Goal: Transaction & Acquisition: Book appointment/travel/reservation

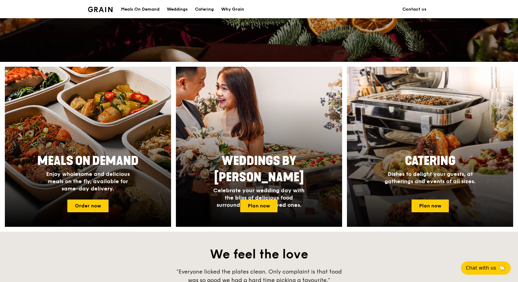
scroll to position [181, 0]
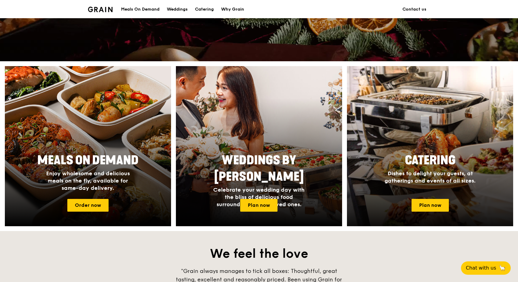
click at [430, 159] on span "Catering" at bounding box center [430, 160] width 51 height 15
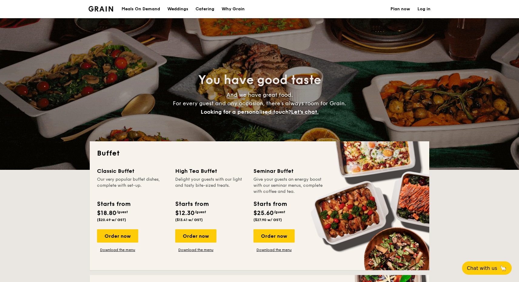
select select
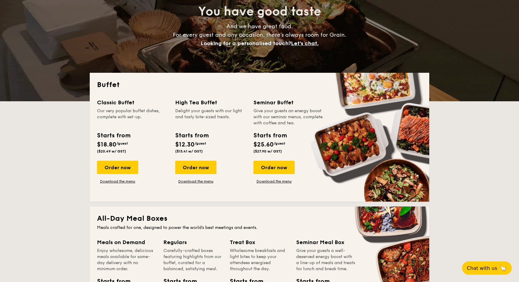
scroll to position [71, 0]
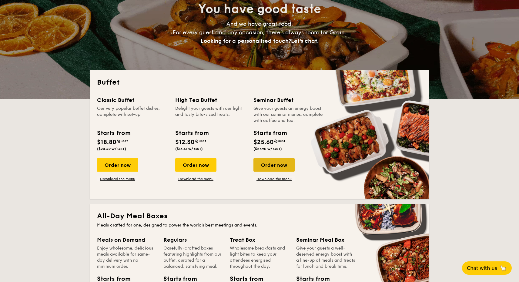
click at [274, 163] on div "Order now" at bounding box center [273, 164] width 41 height 13
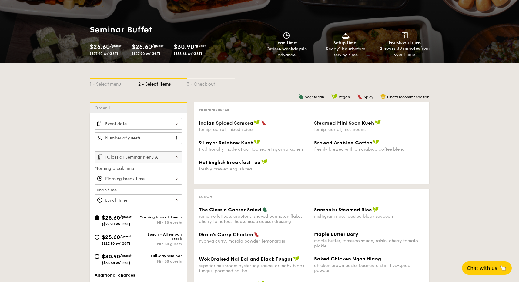
scroll to position [65, 0]
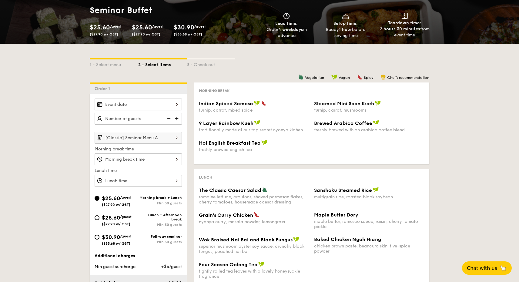
click at [176, 118] on img at bounding box center [177, 119] width 9 height 12
type input "20 guests"
click at [175, 139] on img at bounding box center [177, 138] width 10 height 12
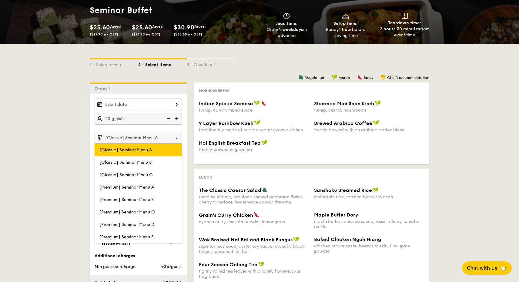
click at [160, 150] on label "[Classic] Seminar Menu A" at bounding box center [138, 150] width 87 height 12
click at [0, 0] on input "[Classic] Seminar Menu A" at bounding box center [0, 0] width 0 height 0
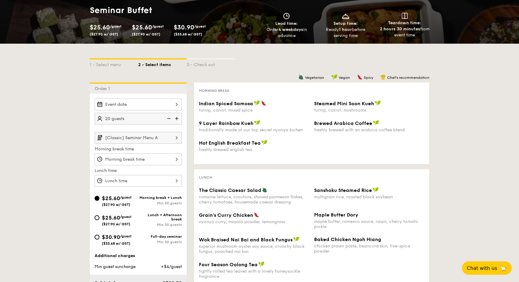
click at [160, 160] on div at bounding box center [138, 159] width 87 height 12
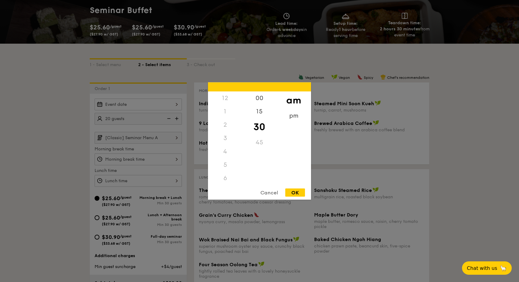
scroll to position [67, 0]
click at [299, 194] on div "OK" at bounding box center [295, 192] width 20 height 8
type input "10:30AM"
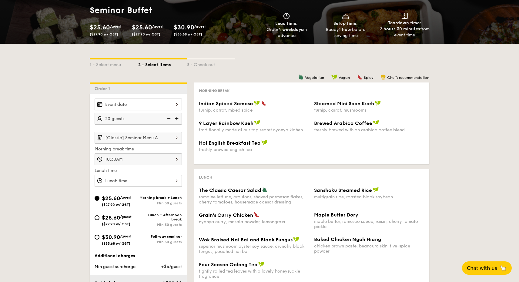
click at [174, 182] on div at bounding box center [138, 181] width 87 height 12
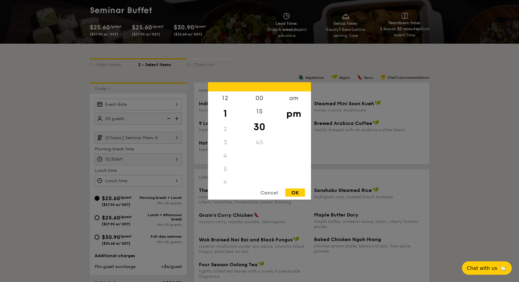
click at [295, 190] on div "OK" at bounding box center [295, 192] width 20 height 8
type input "1:30PM"
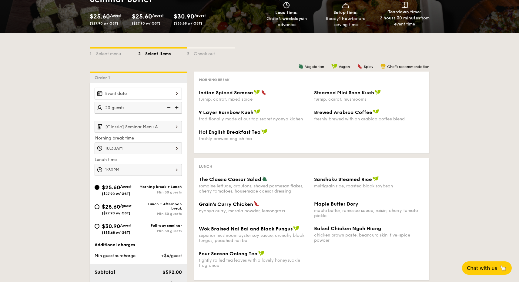
scroll to position [81, 0]
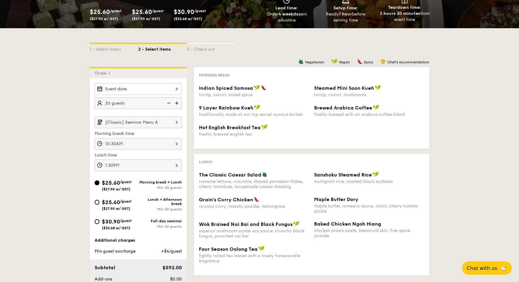
click at [95, 199] on div "$25.60 /guest ($27.90 w/ GST)" at bounding box center [117, 204] width 44 height 13
click at [95, 200] on input "$25.60 /guest ($27.90 w/ GST) Lunch + Afternoon break Min 30 guests" at bounding box center [97, 202] width 5 height 5
radio input "true"
type input "1:30PM"
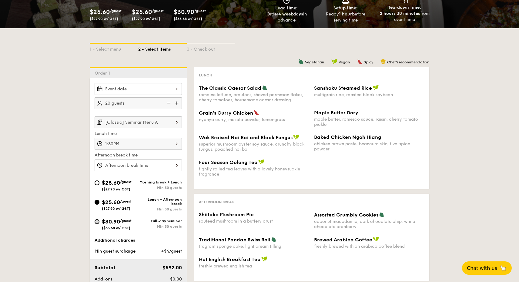
click at [98, 220] on input "$30.90 /guest ($33.68 w/ GST) Full-day seminar Min 30 guests" at bounding box center [97, 221] width 5 height 5
radio input "true"
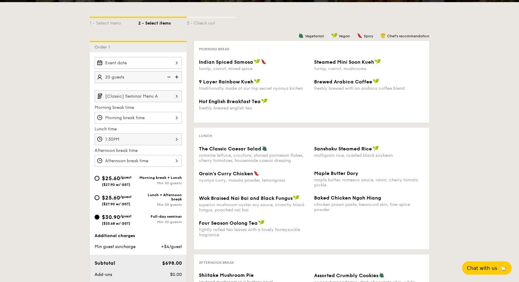
scroll to position [110, 0]
